Goal: Task Accomplishment & Management: Manage account settings

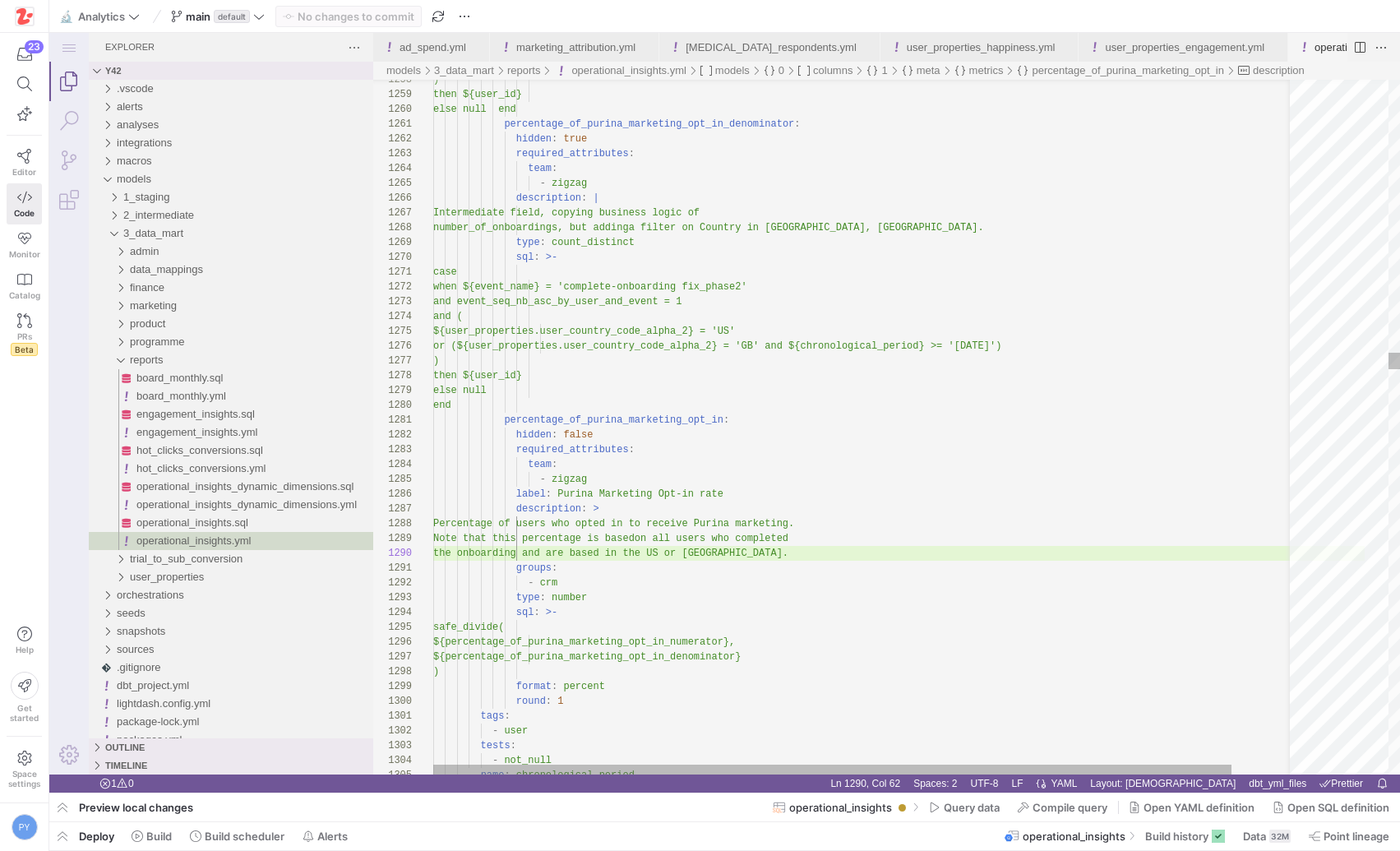
scroll to position [134, 363]
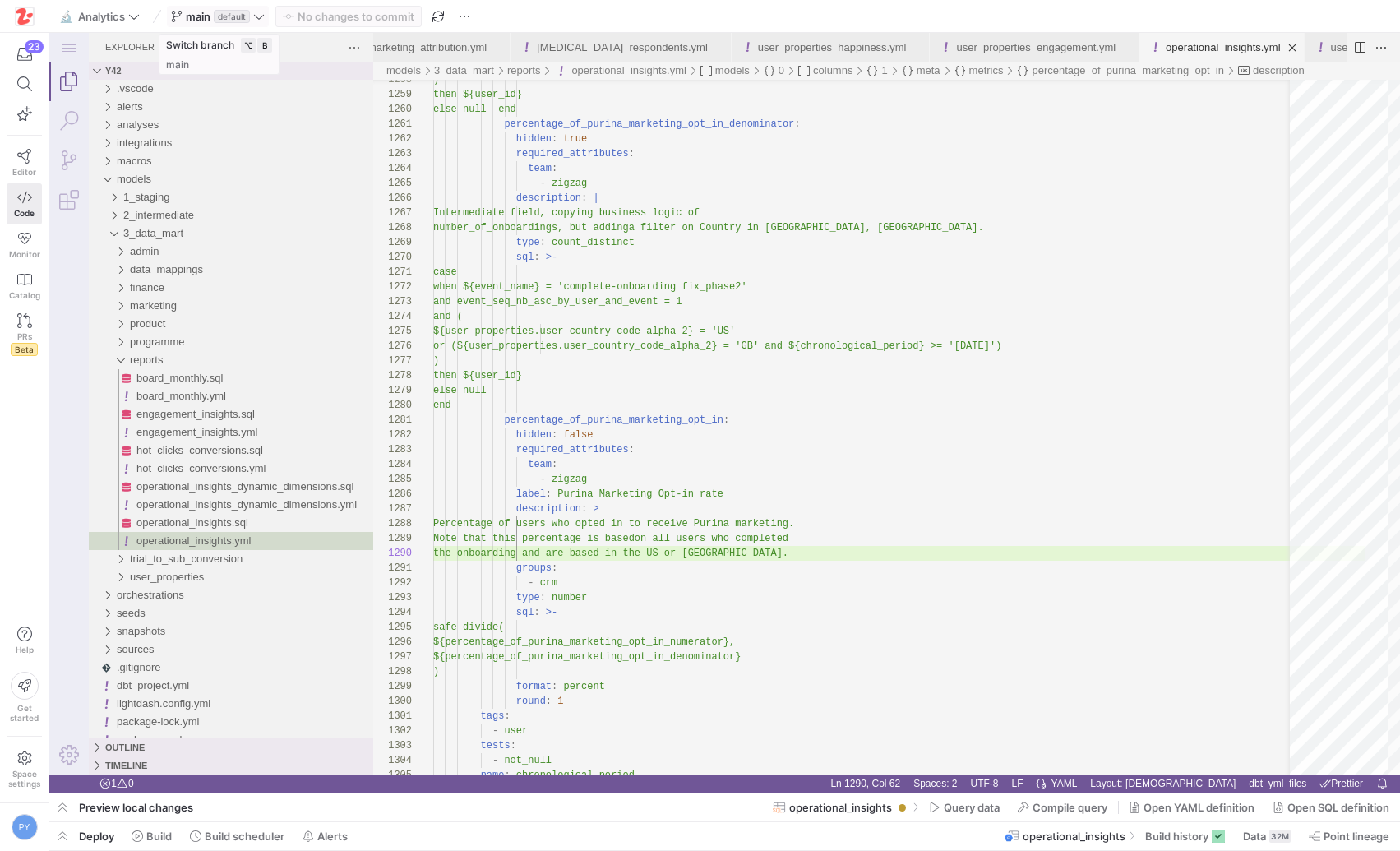
click at [259, 18] on icon at bounding box center [258, 17] width 10 height 5
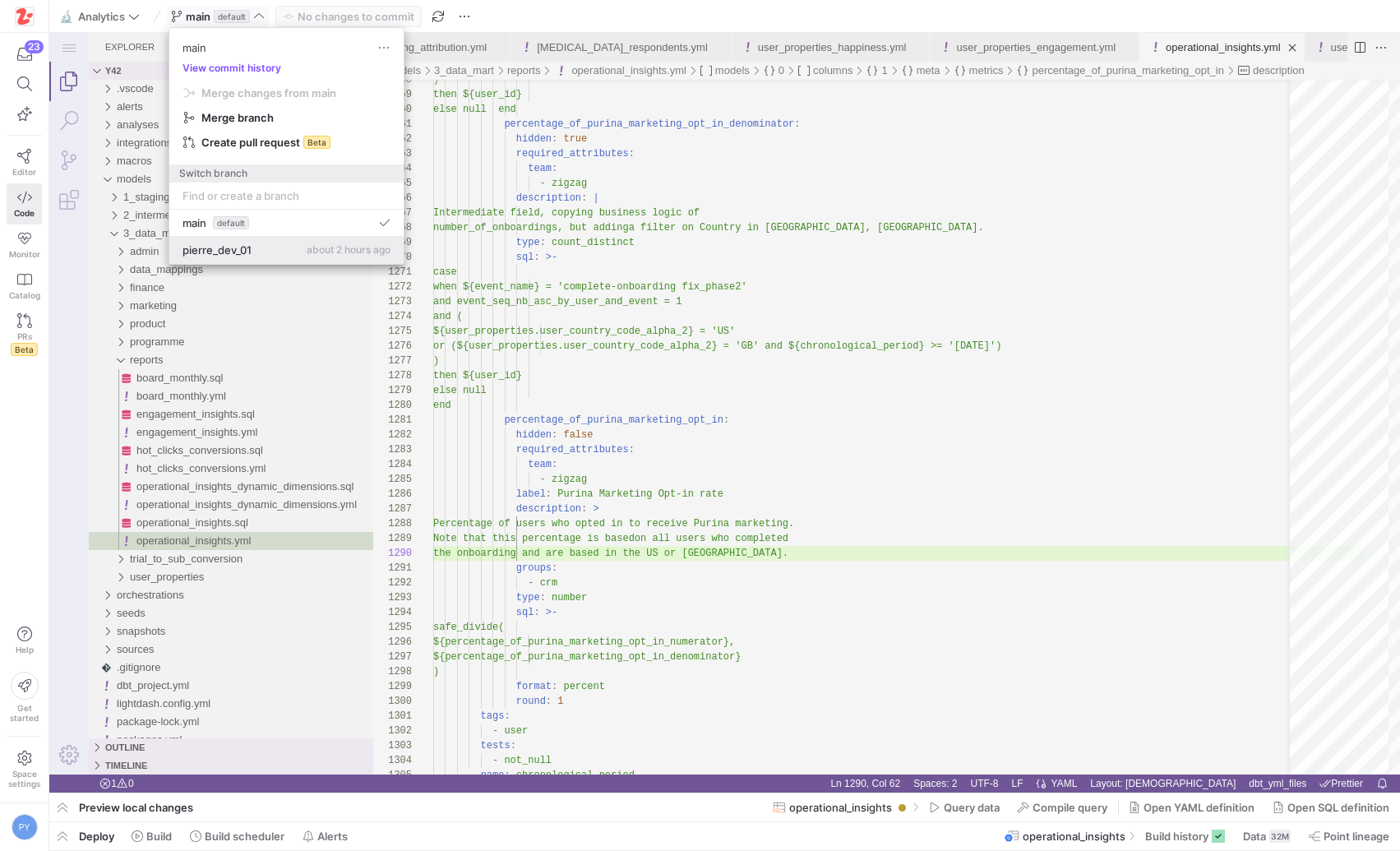
click at [303, 244] on div "pierre_dev_01 about 2 hours ago" at bounding box center [287, 250] width 208 height 13
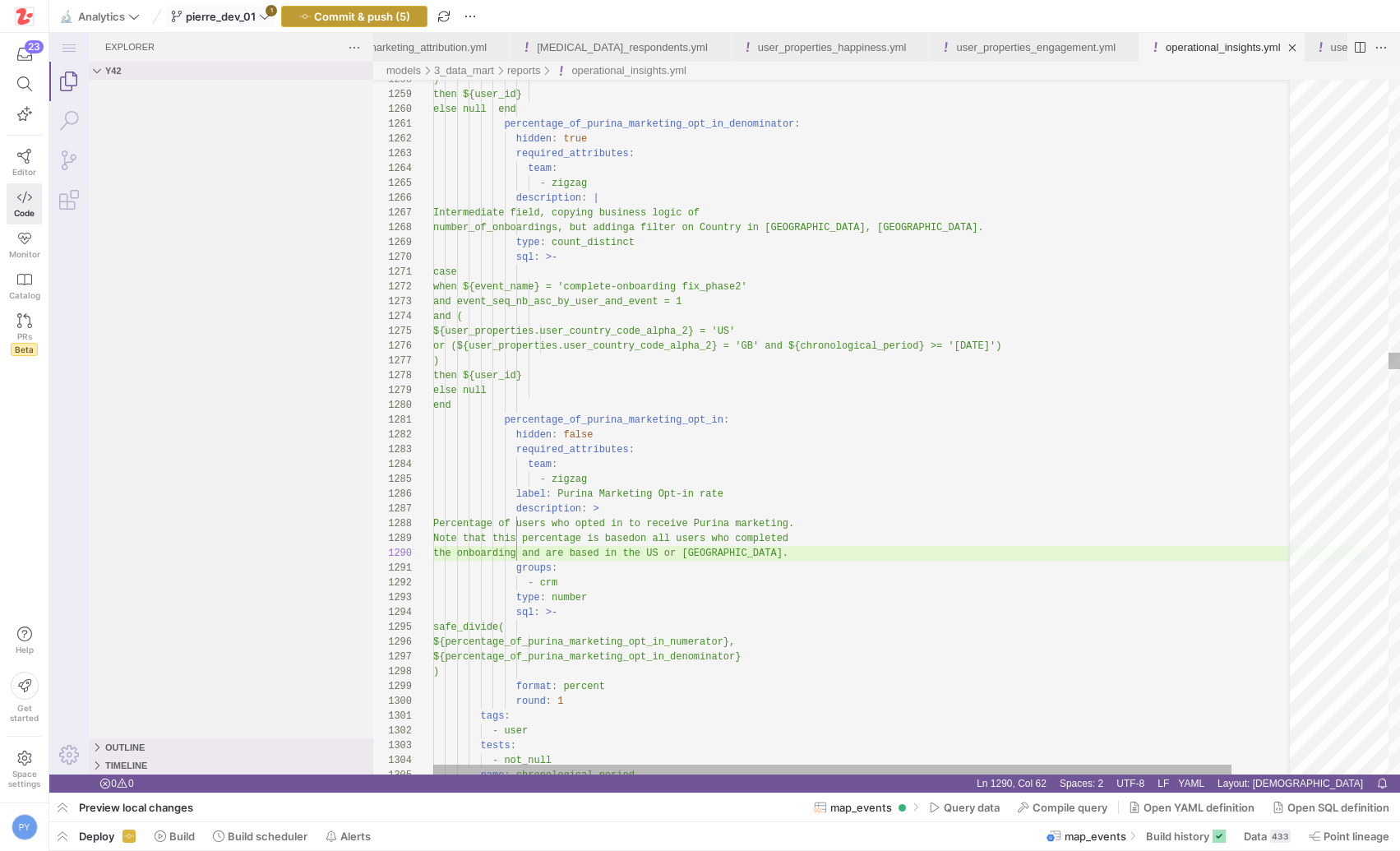
click at [383, 12] on span "Commit & push (5)" at bounding box center [361, 16] width 96 height 13
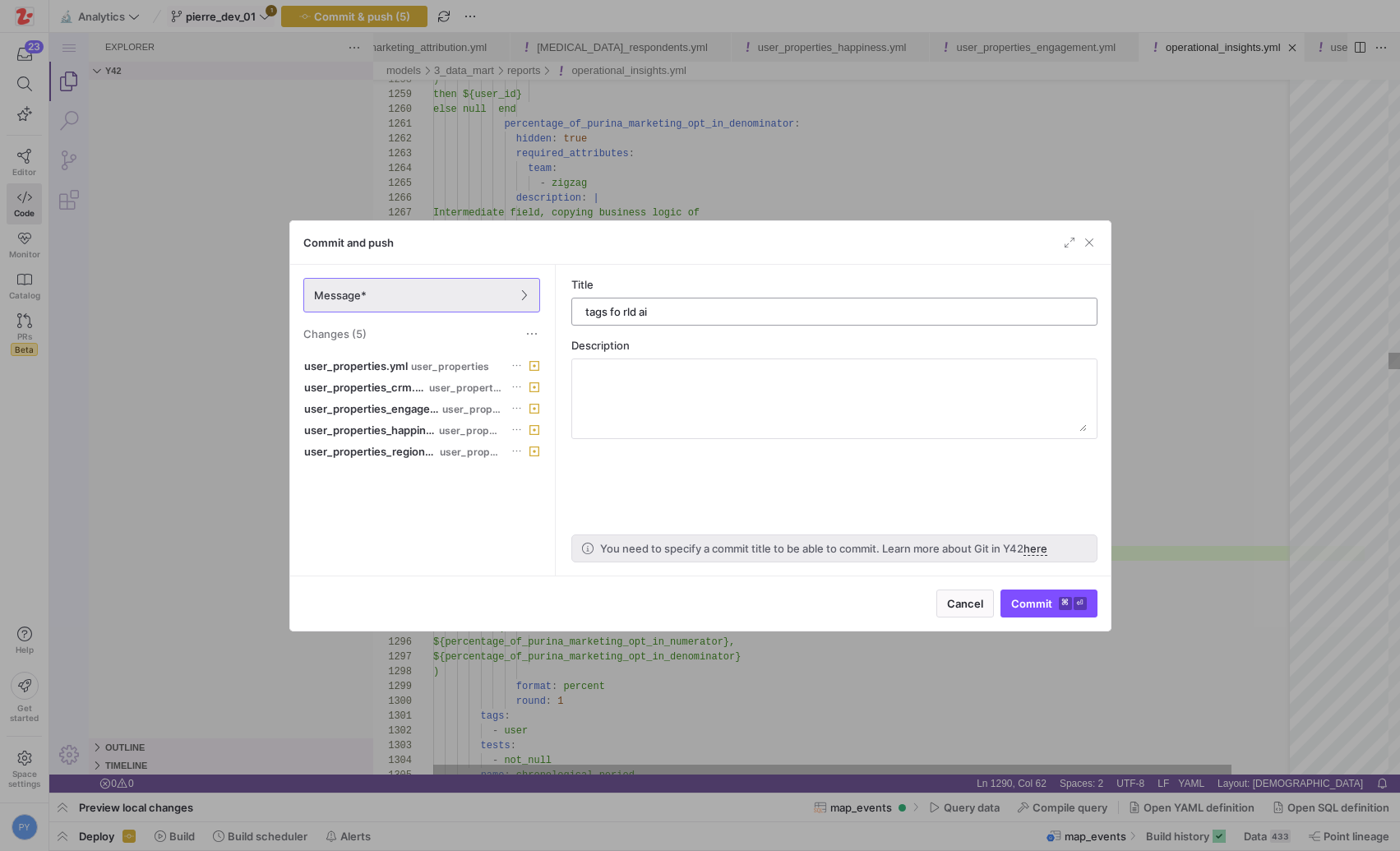
click at [620, 313] on input "tags fo rld ai" at bounding box center [834, 311] width 498 height 13
type input "tags for ld ai"
click at [1041, 603] on span "Commit ⌘ ⏎" at bounding box center [1049, 603] width 76 height 13
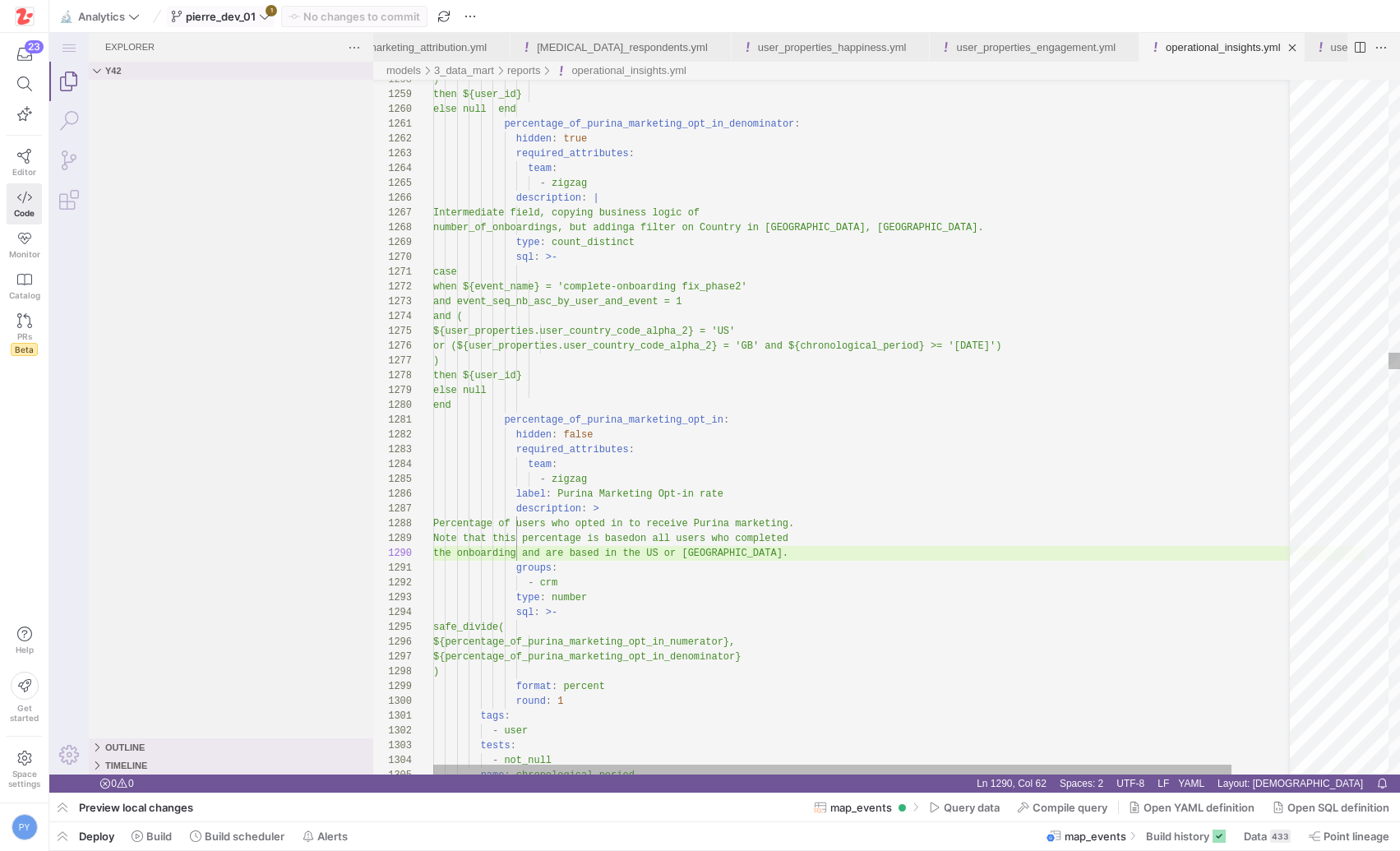
click at [259, 10] on span "pierre_dev_01" at bounding box center [221, 16] width 99 height 13
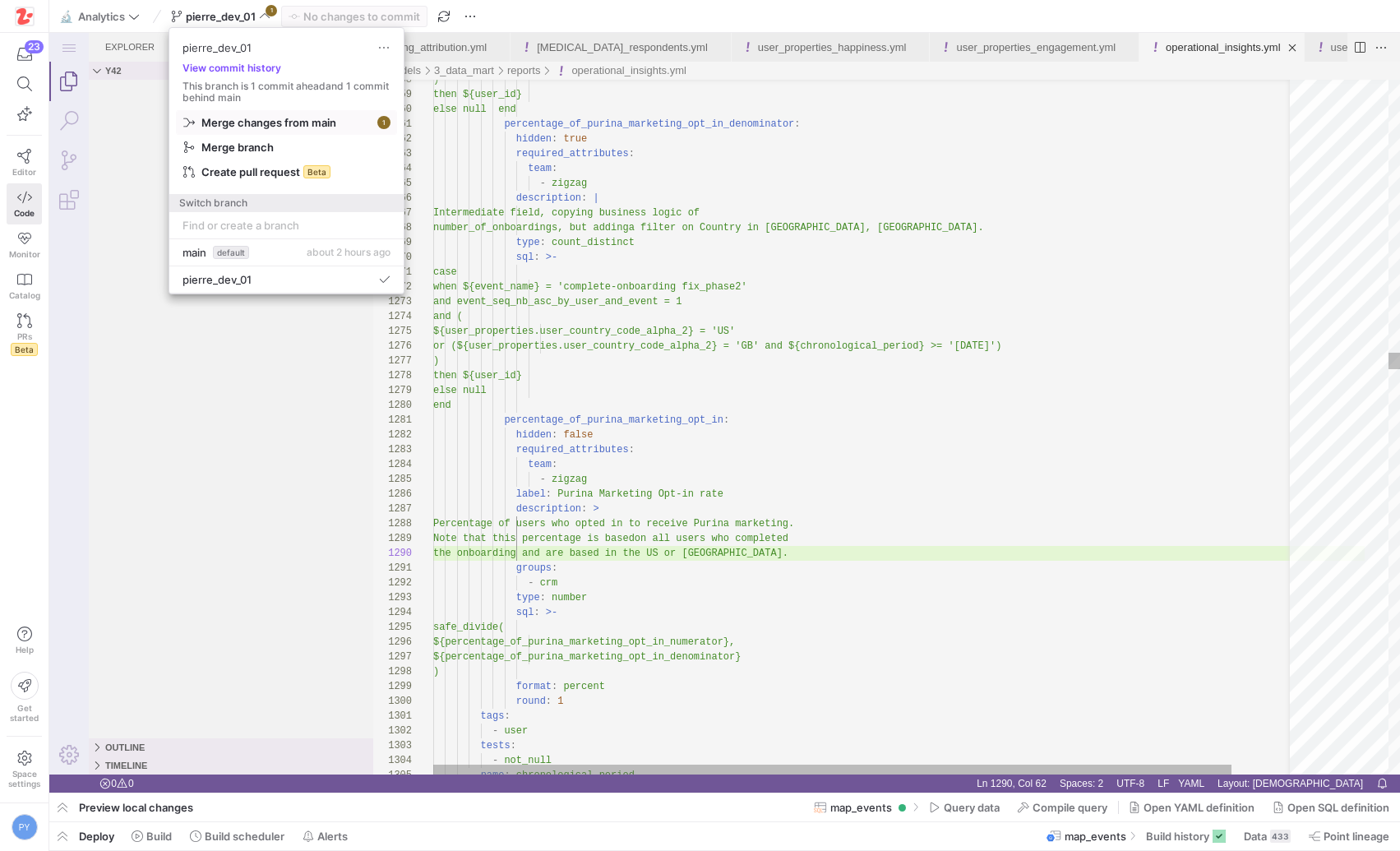
click at [333, 116] on span "Merge changes from main" at bounding box center [268, 122] width 134 height 13
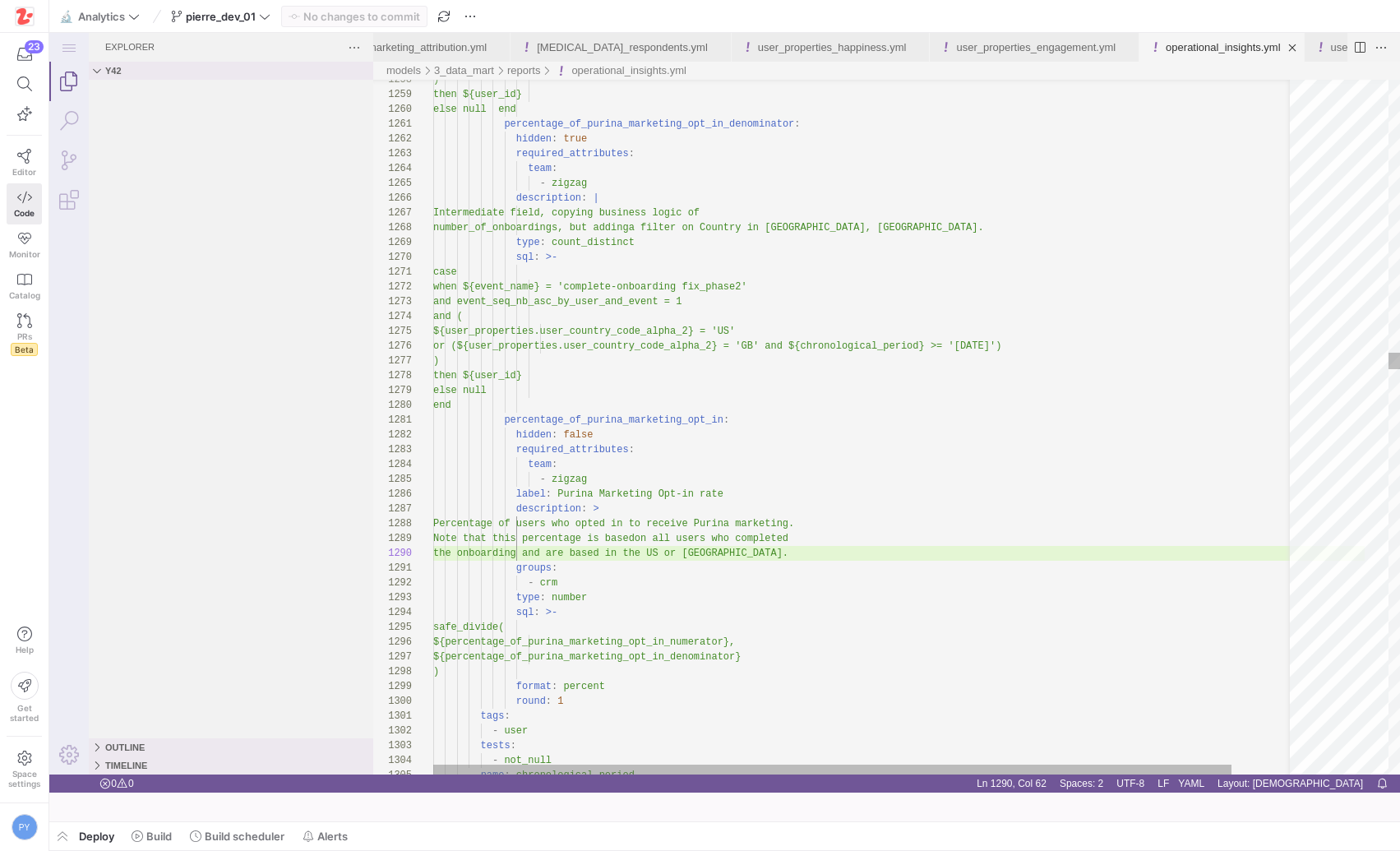
click at [265, 15] on icon at bounding box center [265, 16] width 11 height 11
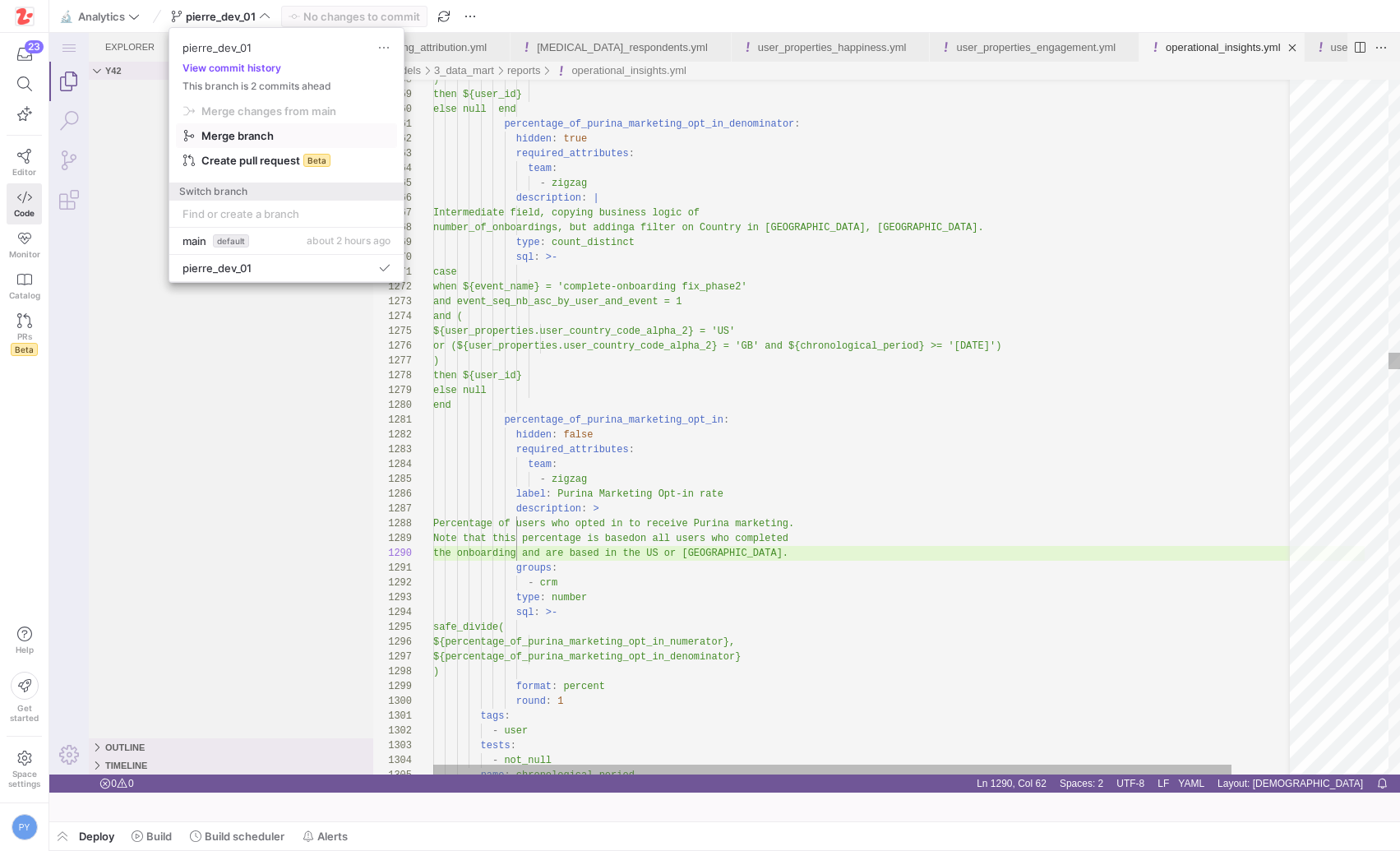
click at [290, 137] on span "Merge branch" at bounding box center [287, 135] width 207 height 13
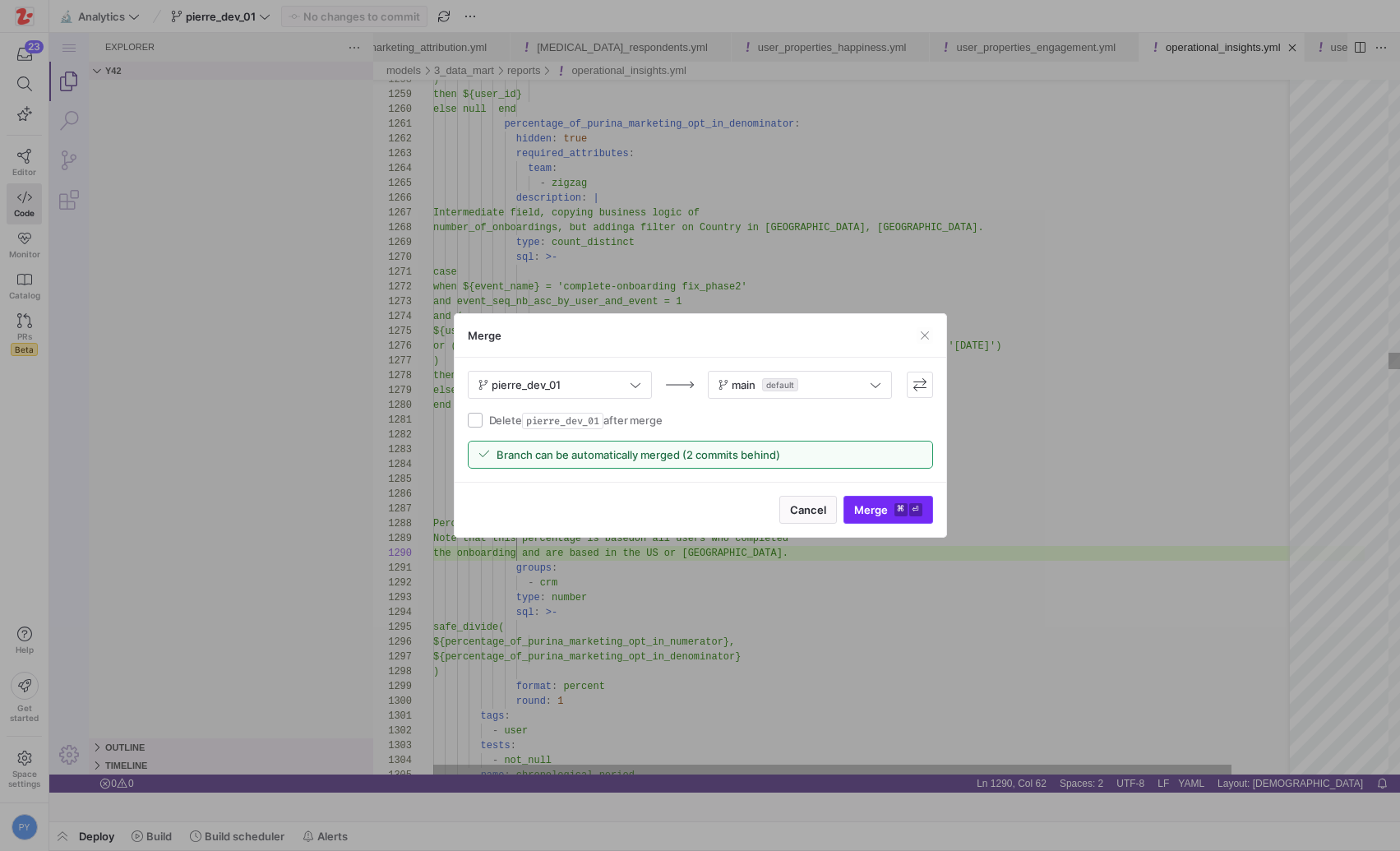
click at [881, 500] on span "submit" at bounding box center [889, 510] width 88 height 26
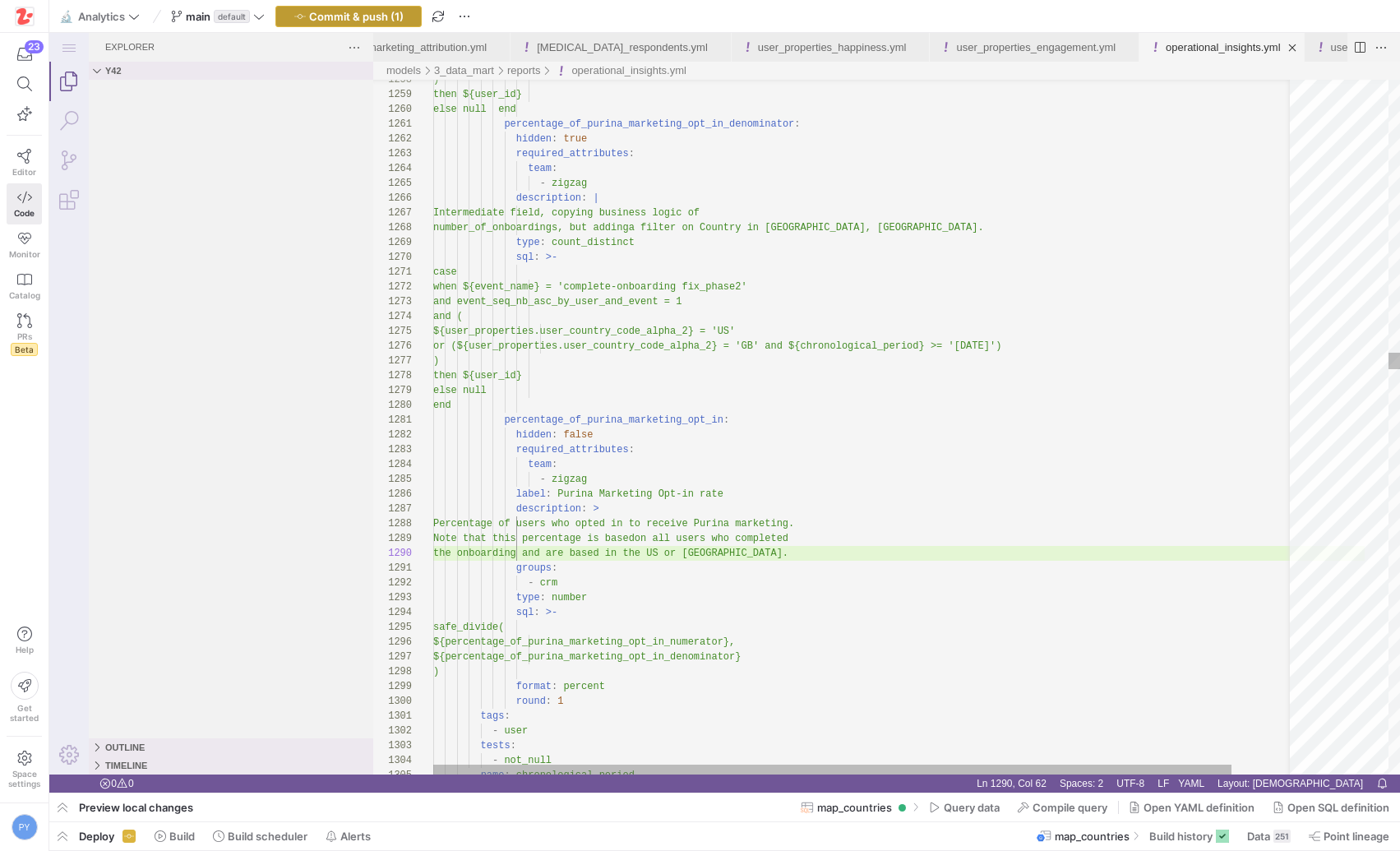
click at [387, 18] on span "Commit & push (1)" at bounding box center [357, 16] width 95 height 13
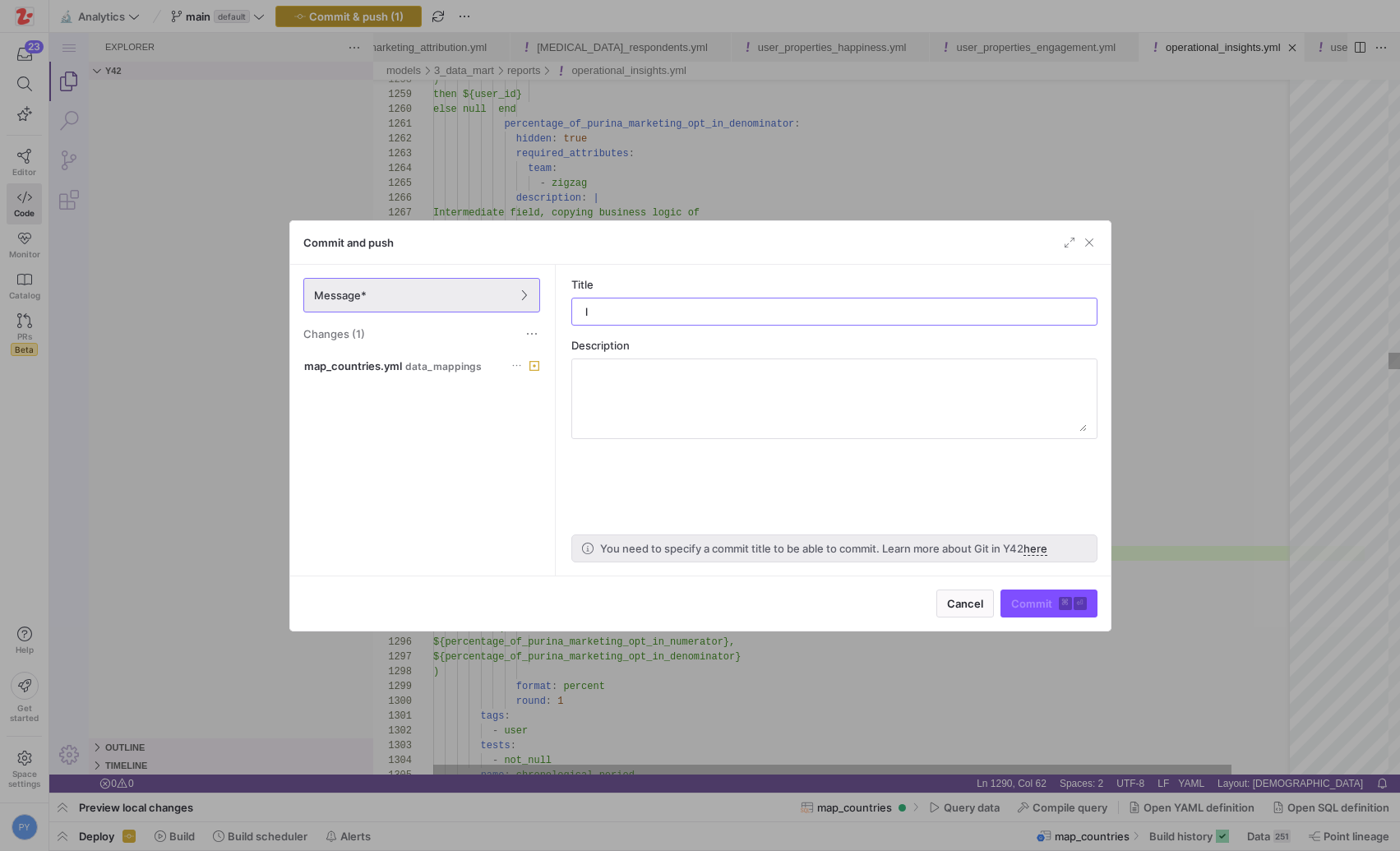
type input "ld"
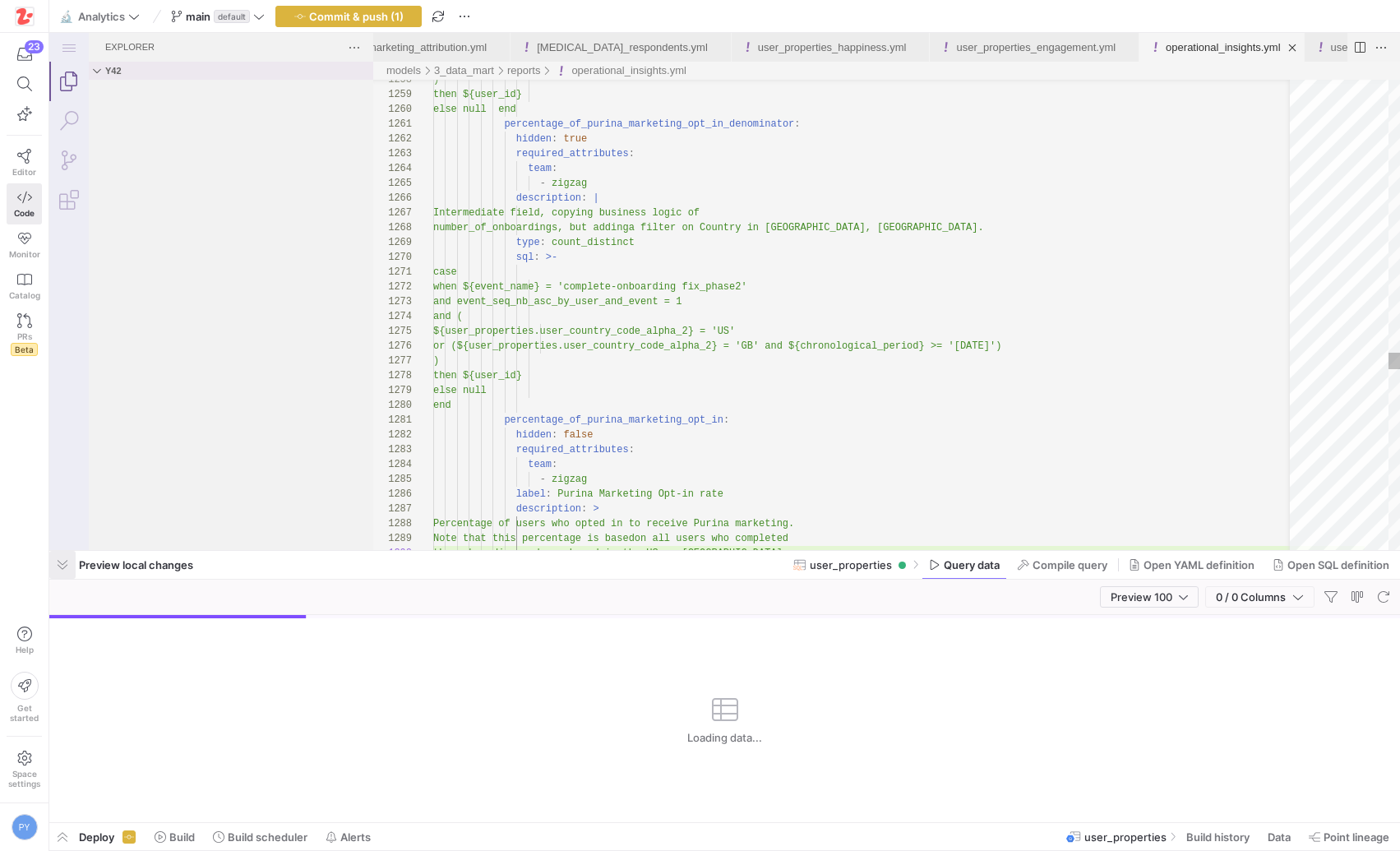
click at [60, 564] on span "button" at bounding box center [62, 565] width 26 height 28
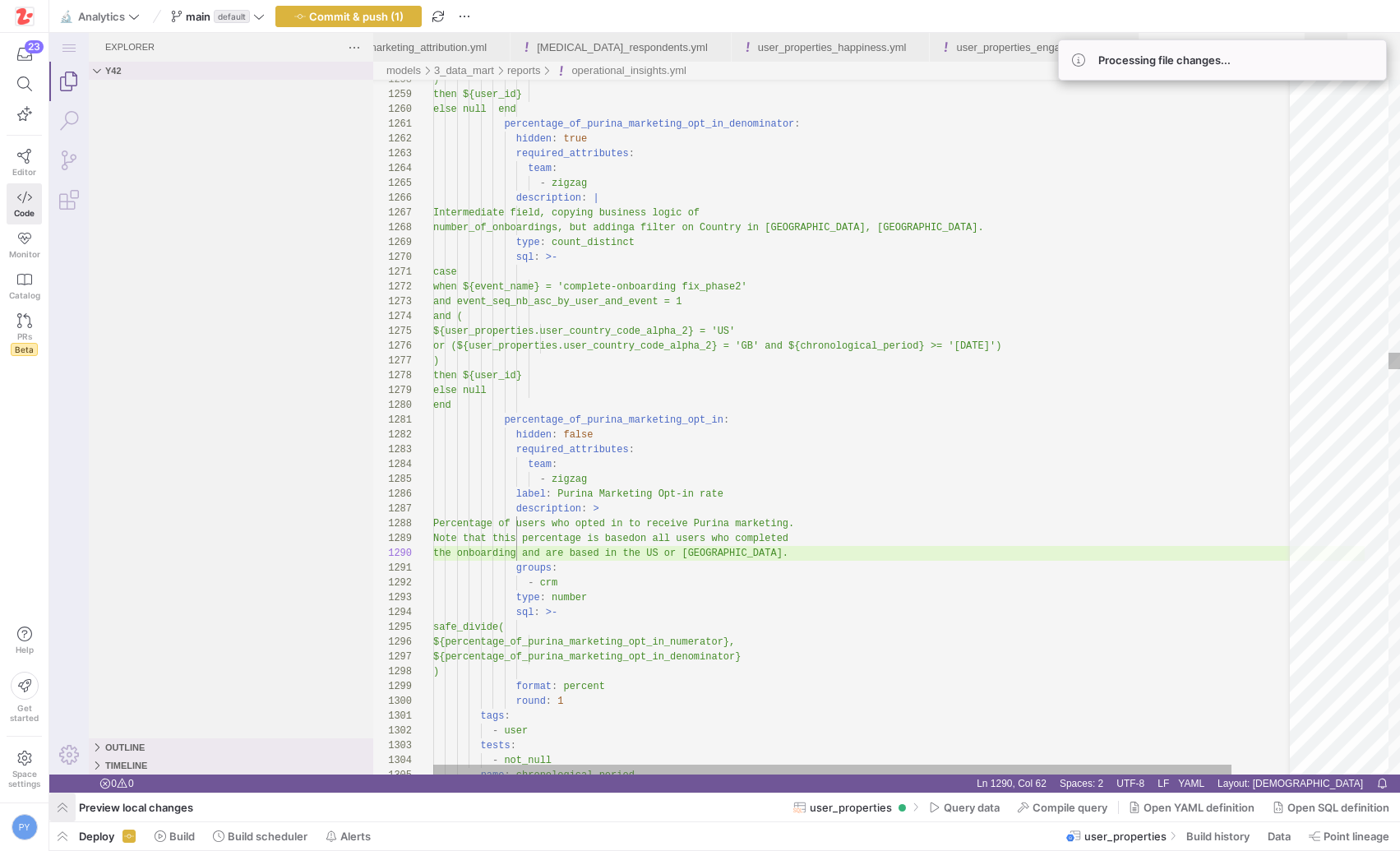
click at [1252, 45] on div "Processing file changes..." at bounding box center [1222, 60] width 329 height 41
click at [1226, 61] on div "Processing file changes..." at bounding box center [1222, 60] width 329 height 41
click at [1229, 32] on y42-top-nav "🔬 Analytics main default Commit & push (2)" at bounding box center [724, 16] width 1351 height 33
click at [392, 27] on y42-top-nav "🔬 Analytics main default Commit & push (2)" at bounding box center [724, 16] width 1351 height 33
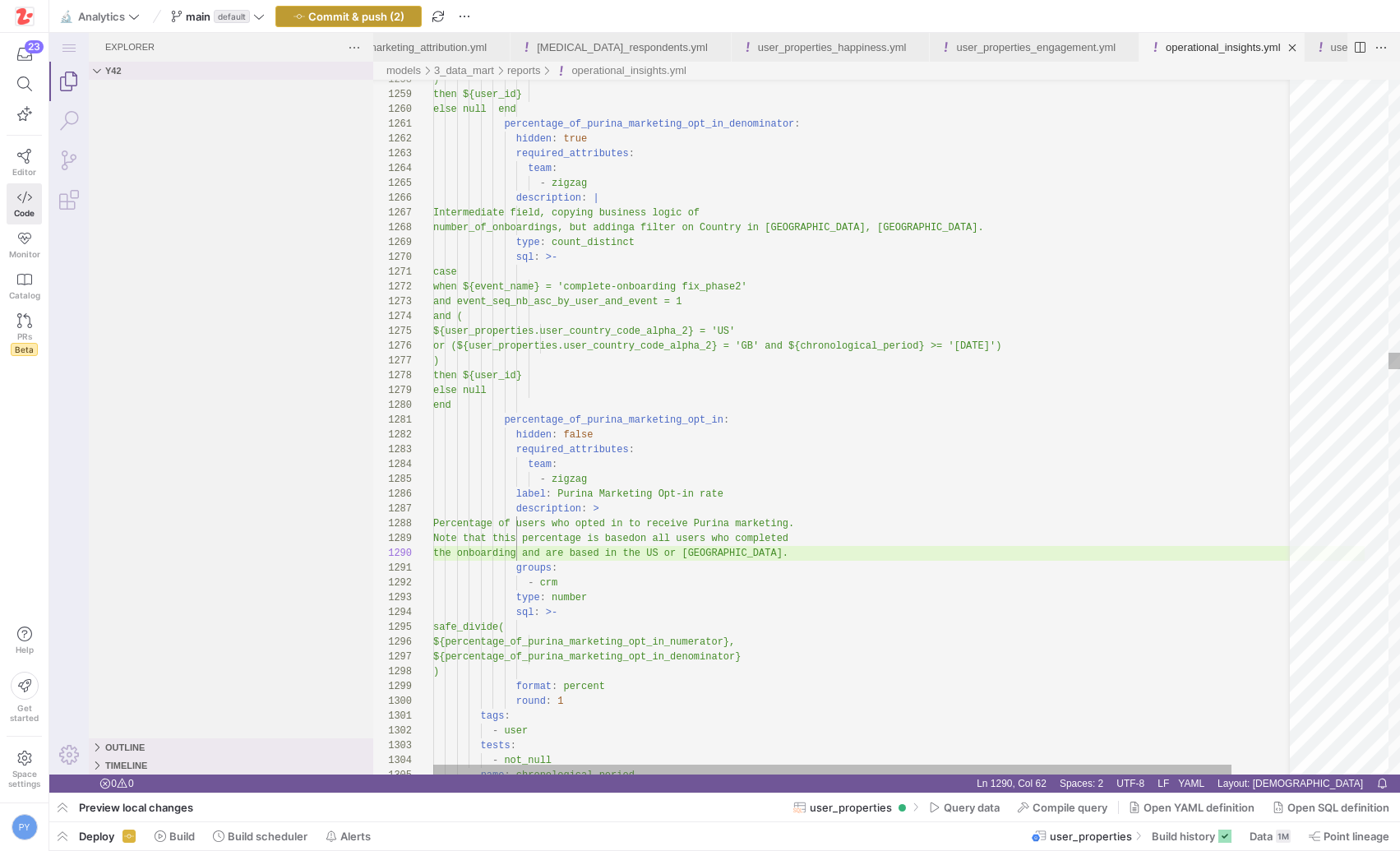
click at [381, 19] on span "Commit & push (2)" at bounding box center [356, 16] width 96 height 13
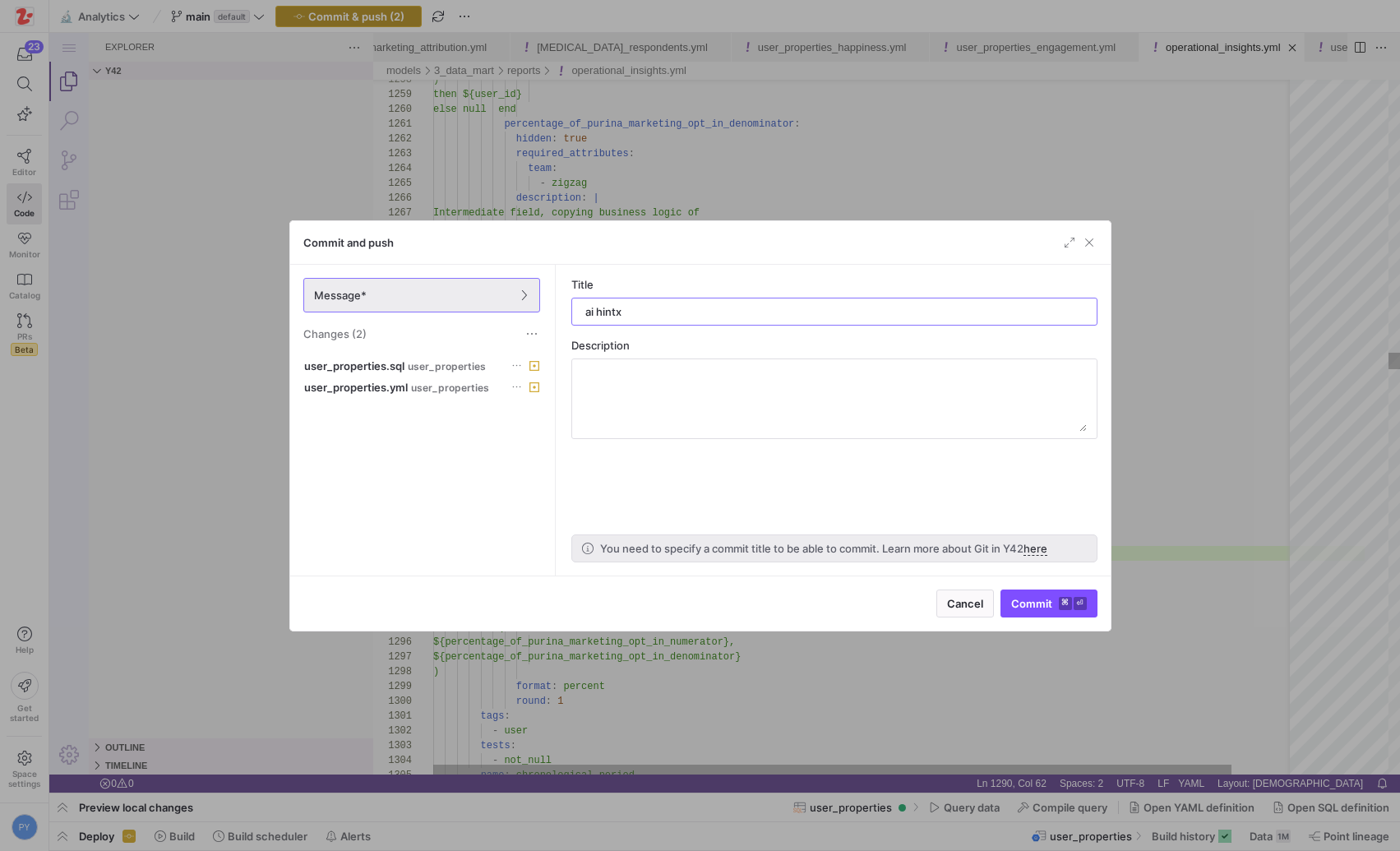
type input "ai hint"
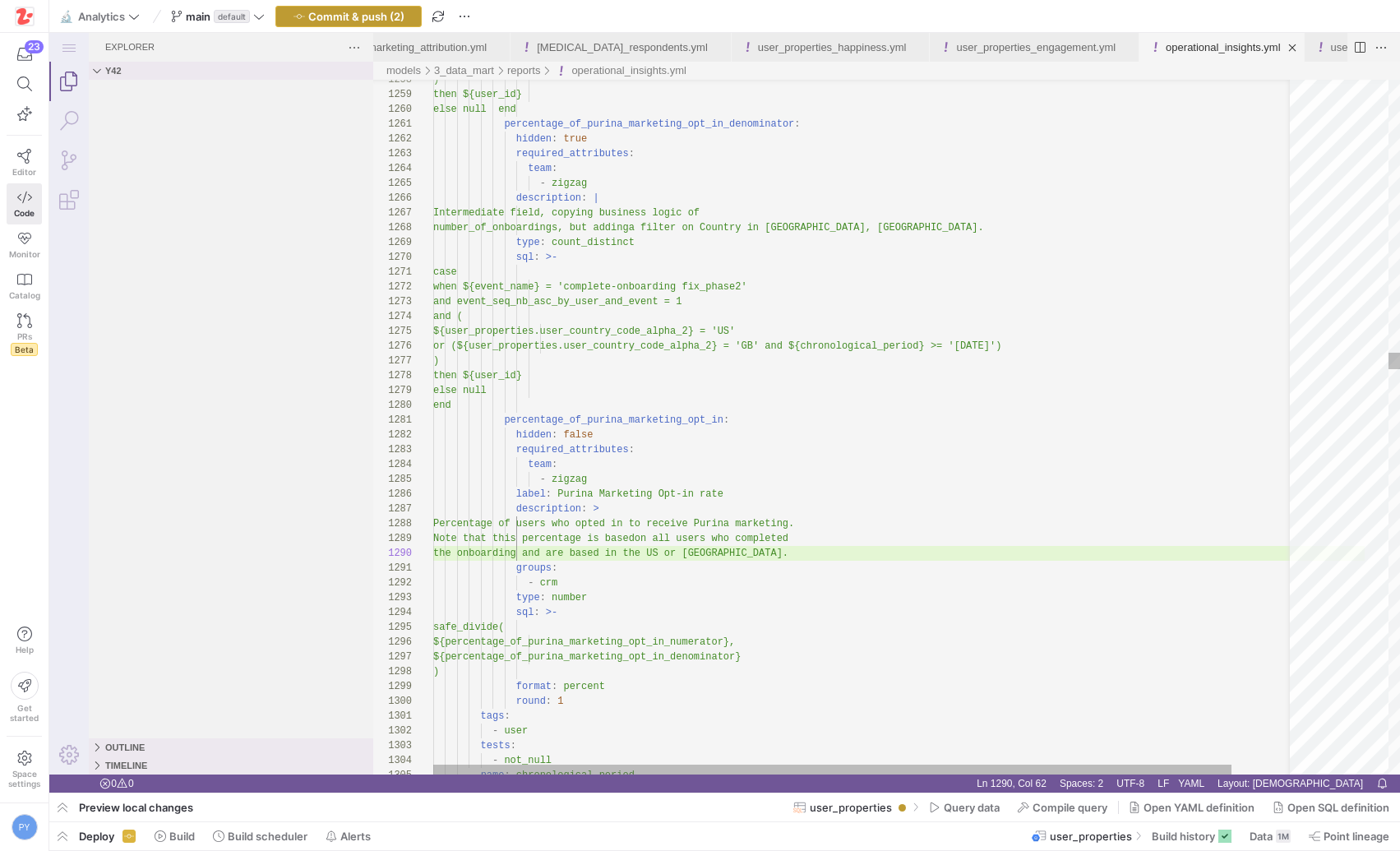
click at [402, 21] on span "Commit & push (2)" at bounding box center [356, 16] width 96 height 13
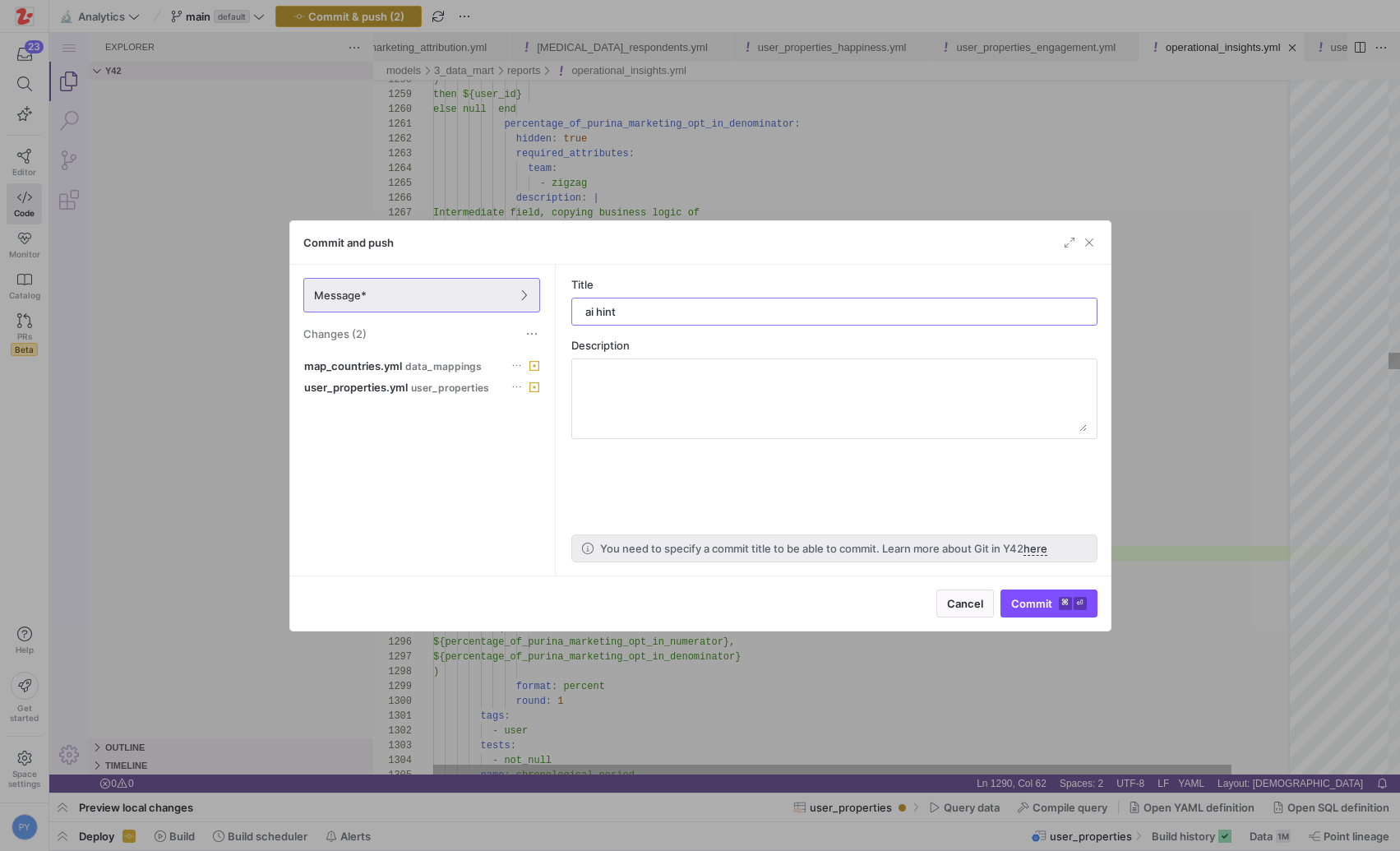
type input "ai hints"
